Goal: Transaction & Acquisition: Purchase product/service

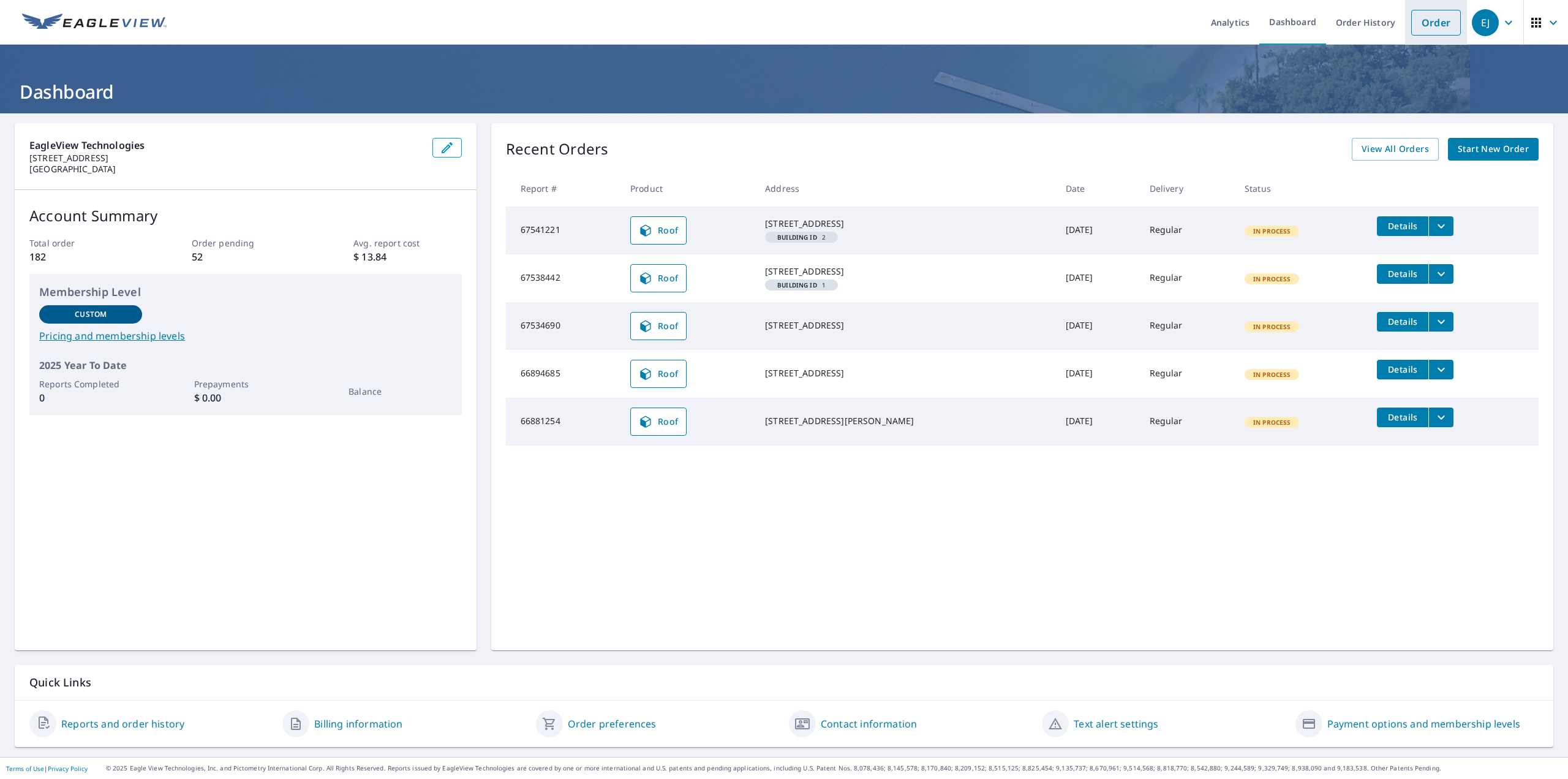
click at [1442, 22] on link "Order" at bounding box center [1436, 23] width 50 height 25
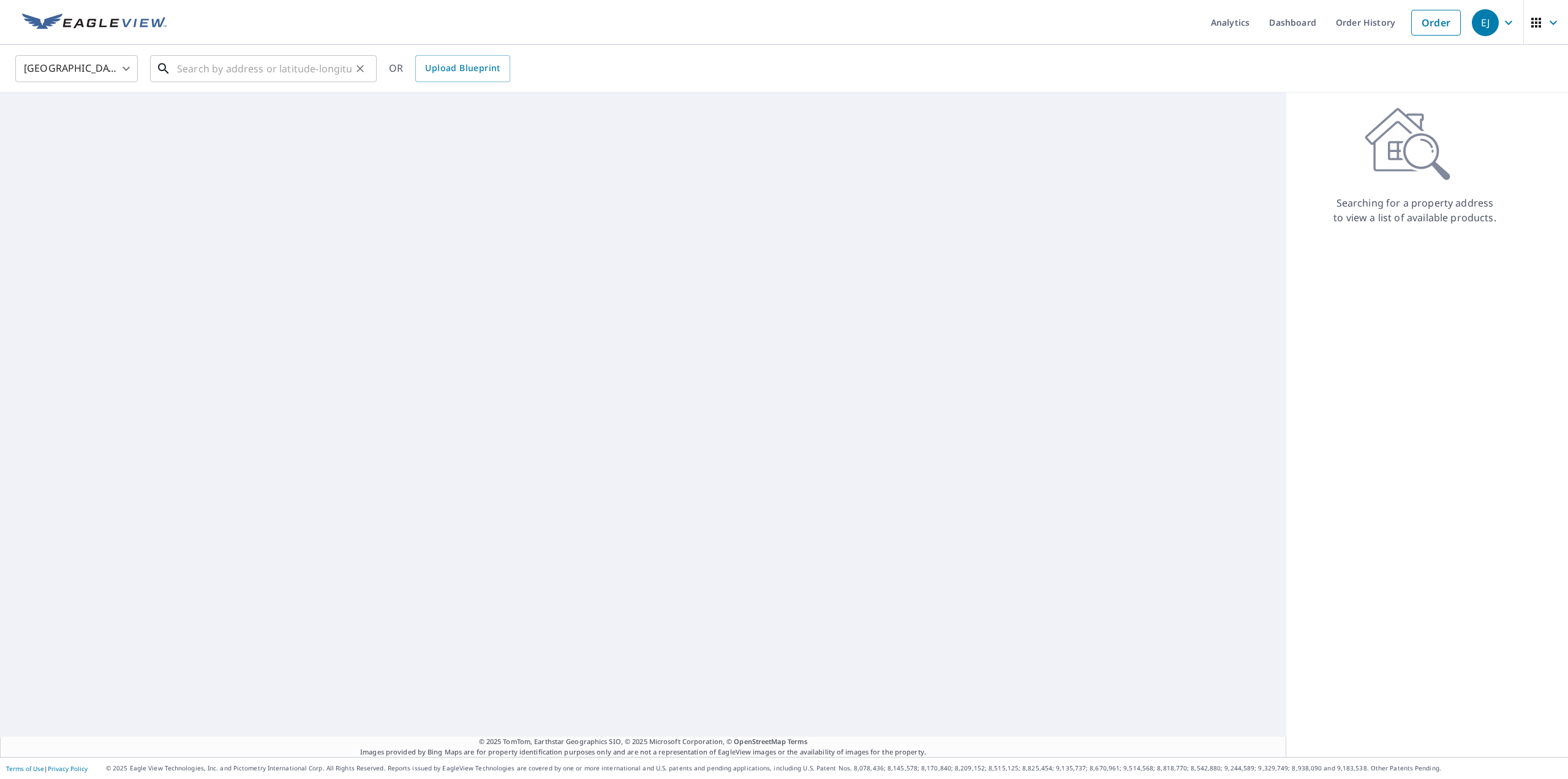
click at [270, 69] on input "text" at bounding box center [264, 69] width 174 height 34
paste input "[STREET_ADDRESS][PERSON_NAME]"
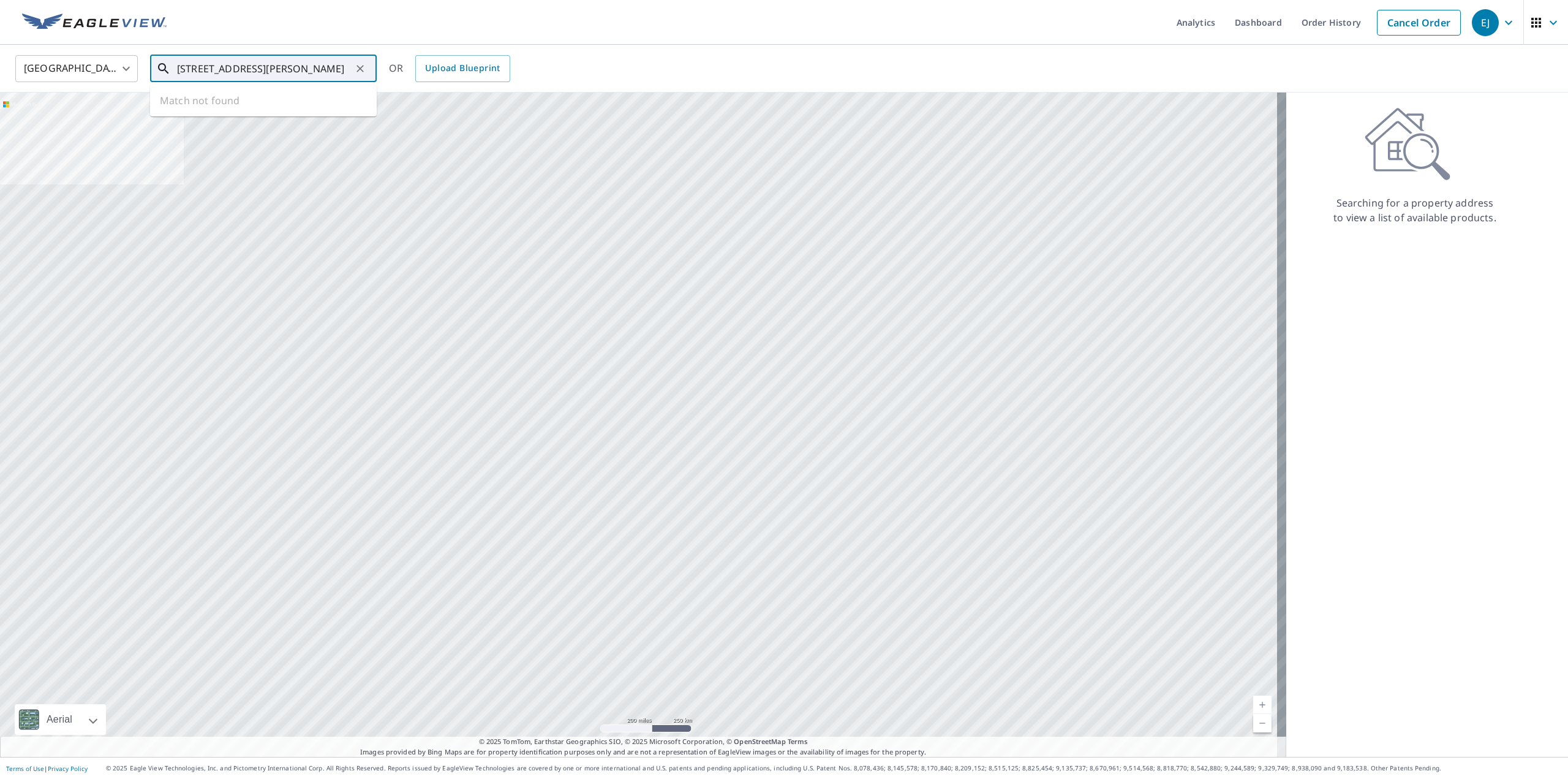
type input "[STREET_ADDRESS][PERSON_NAME]"
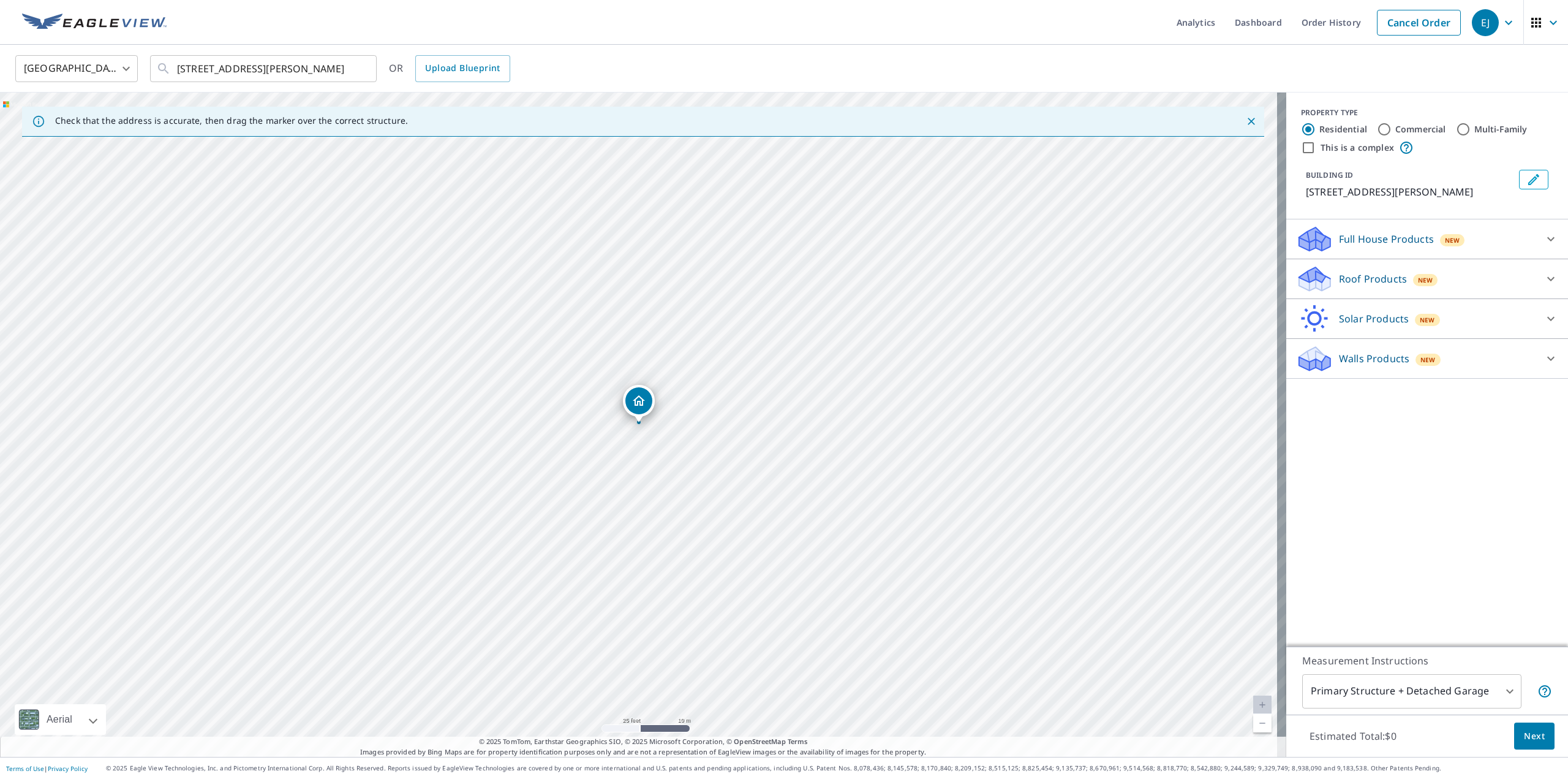
click at [1493, 278] on div "Roof Products New" at bounding box center [1415, 278] width 240 height 28
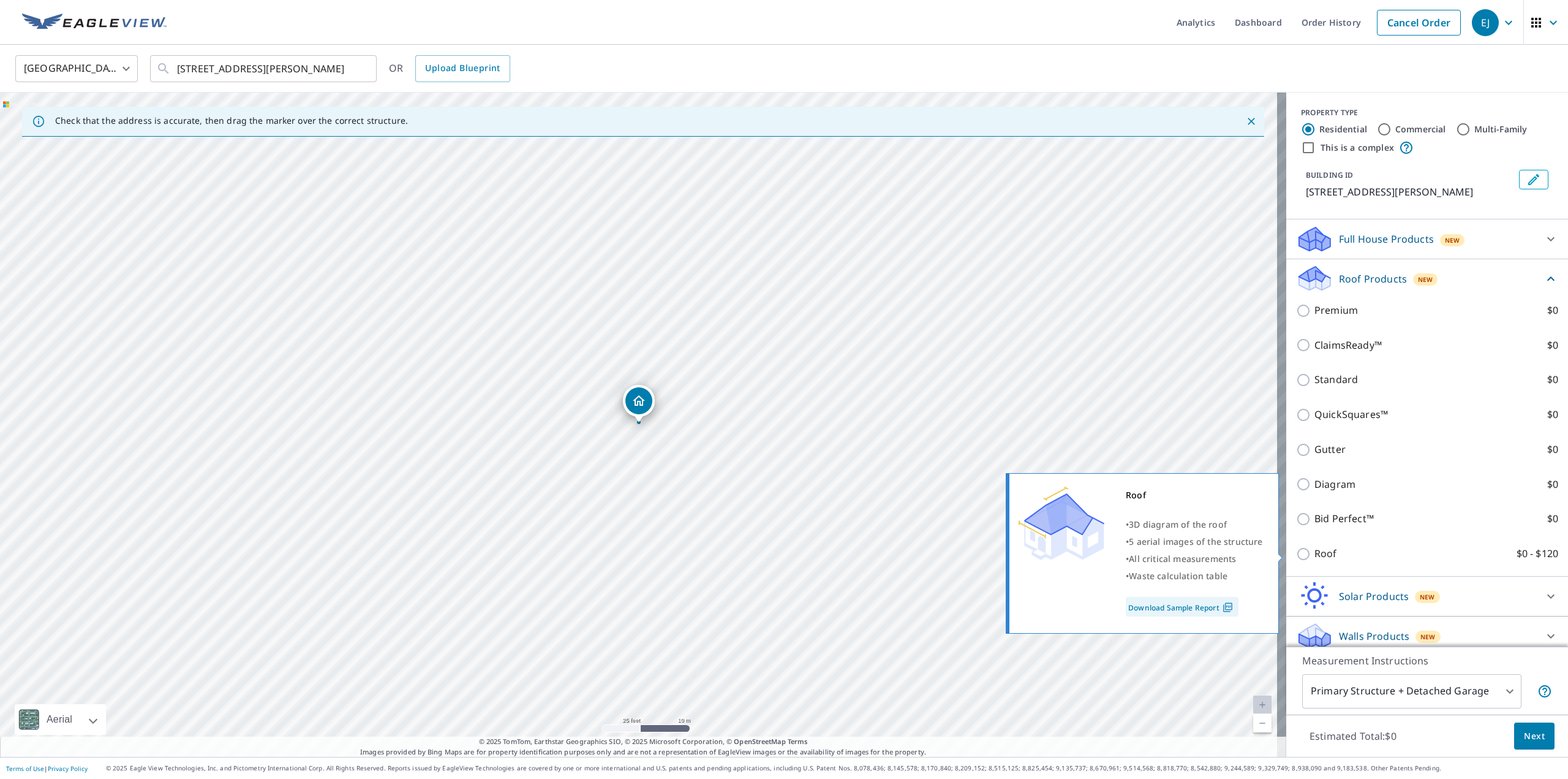
click at [1316, 548] on p "Roof" at bounding box center [1325, 554] width 22 height 16
click at [1315, 548] on input "Roof $0 - $120" at bounding box center [1305, 553] width 19 height 15
checkbox input "true"
type input "3"
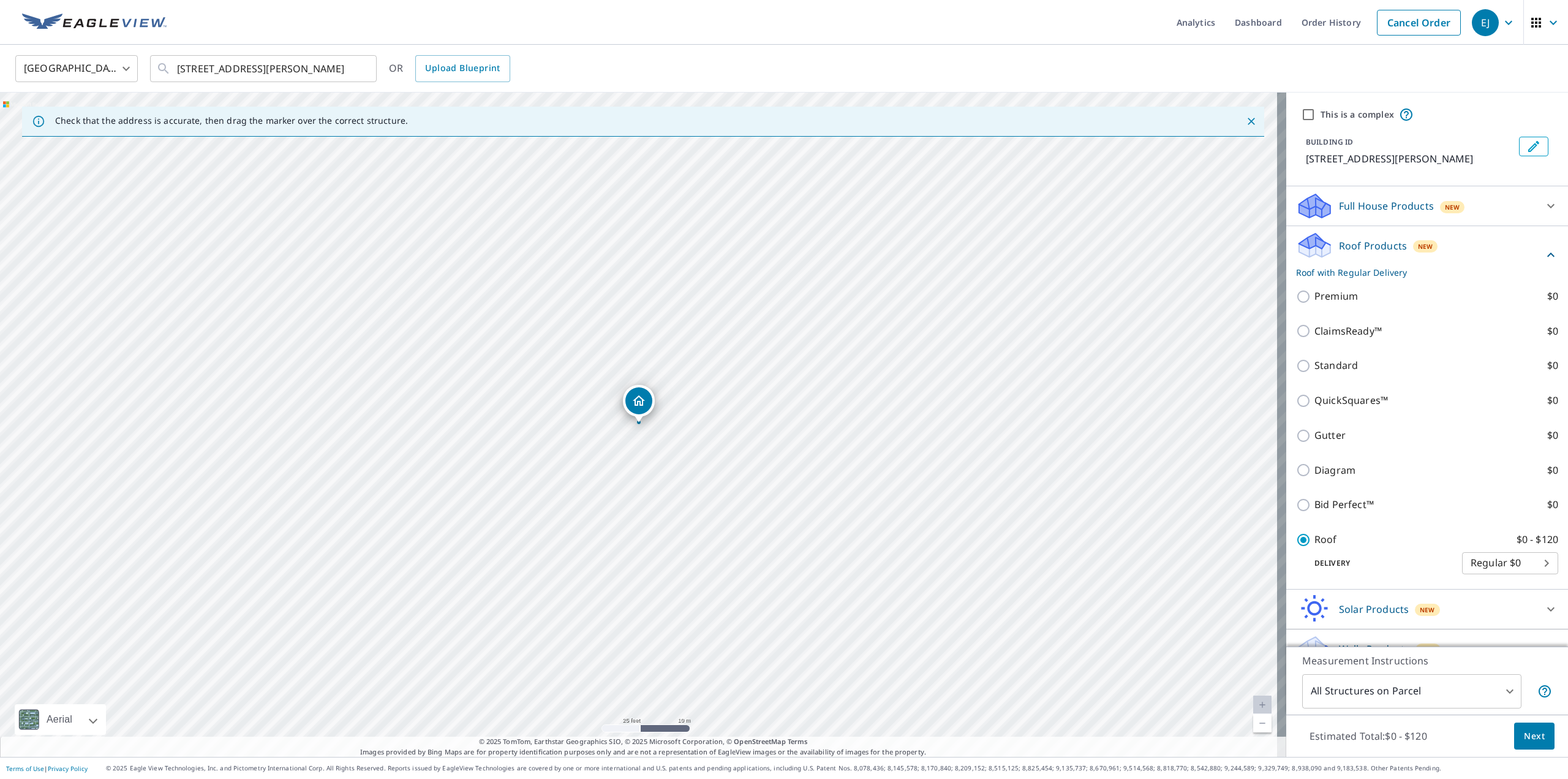
click at [1524, 737] on span "Next" at bounding box center [1534, 736] width 21 height 16
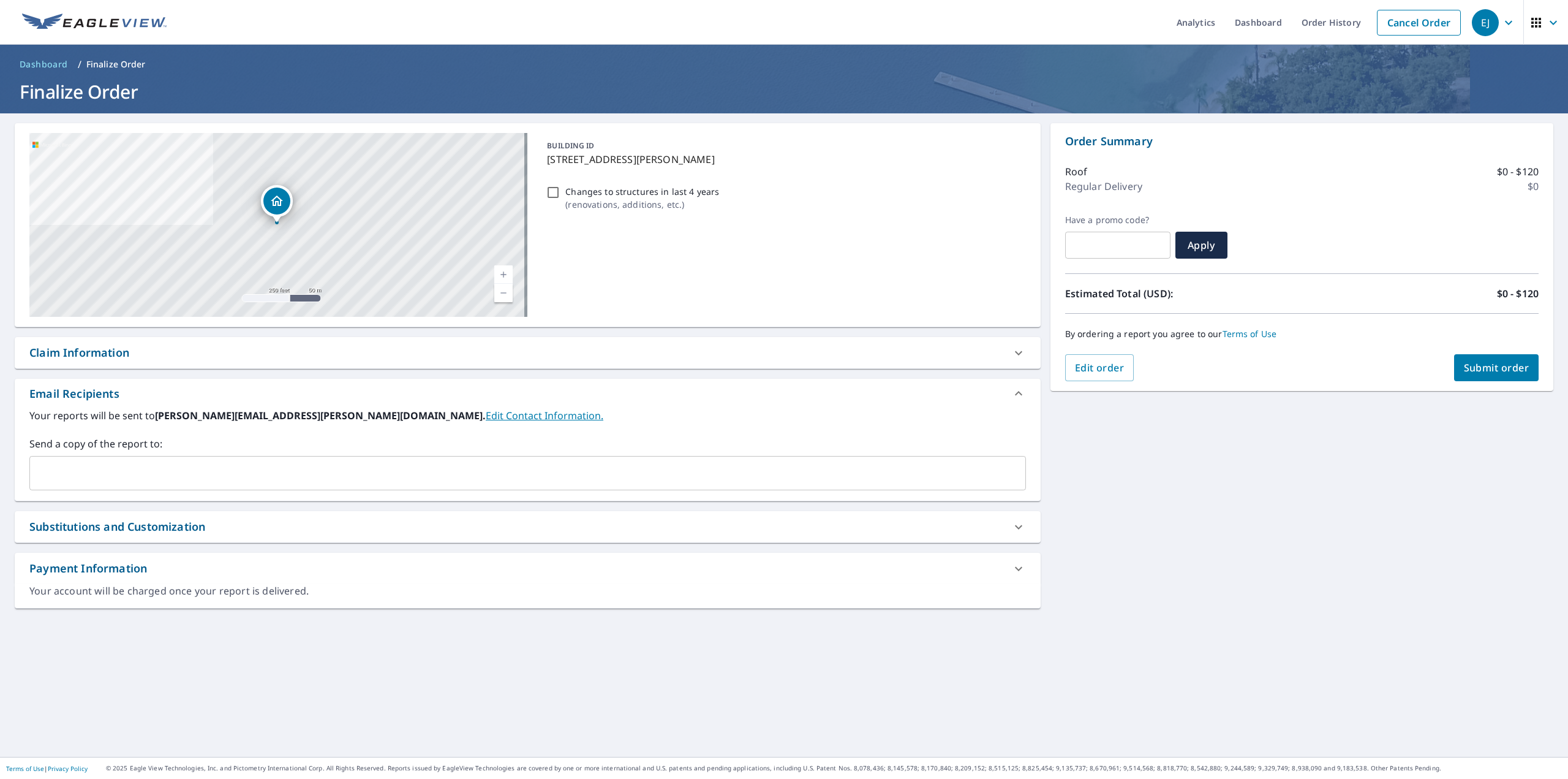
click at [1469, 365] on span "Submit order" at bounding box center [1496, 368] width 66 height 14
